Goal: Task Accomplishment & Management: Manage account settings

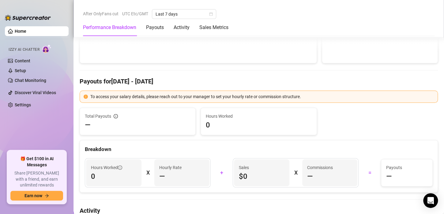
scroll to position [31, 0]
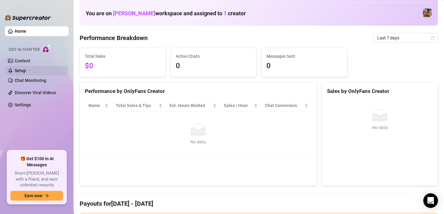
click at [26, 69] on link "Setup" at bounding box center [20, 70] width 11 height 5
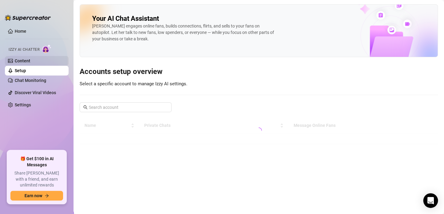
click at [28, 59] on link "Content" at bounding box center [23, 60] width 16 height 5
